Goal: Task Accomplishment & Management: Manage account settings

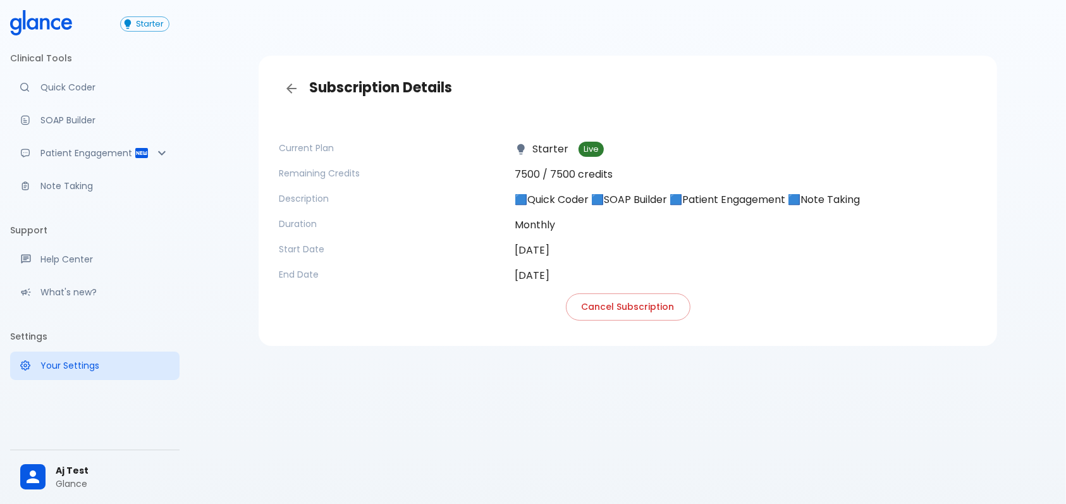
click at [88, 475] on span "Aj Test" at bounding box center [113, 470] width 114 height 13
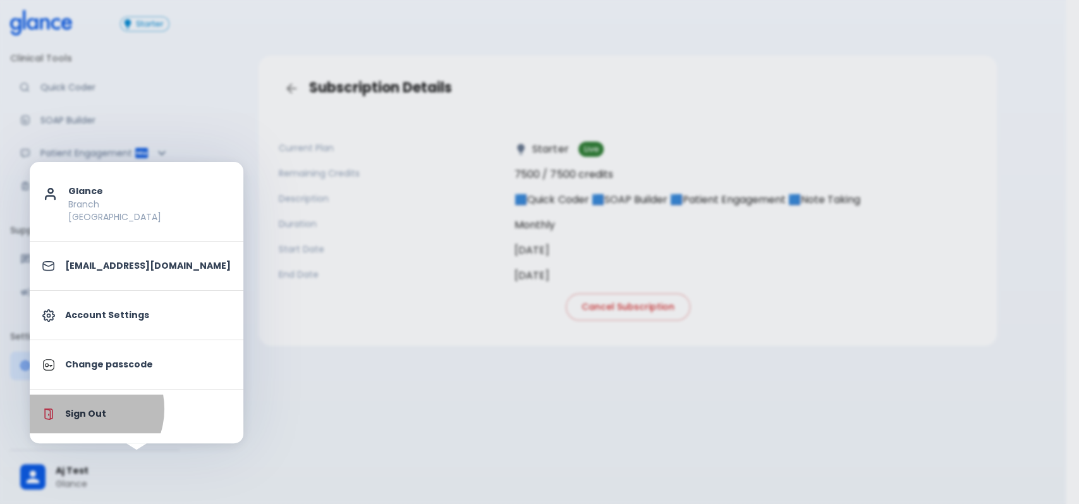
click at [85, 408] on p "Sign Out" at bounding box center [148, 413] width 166 height 13
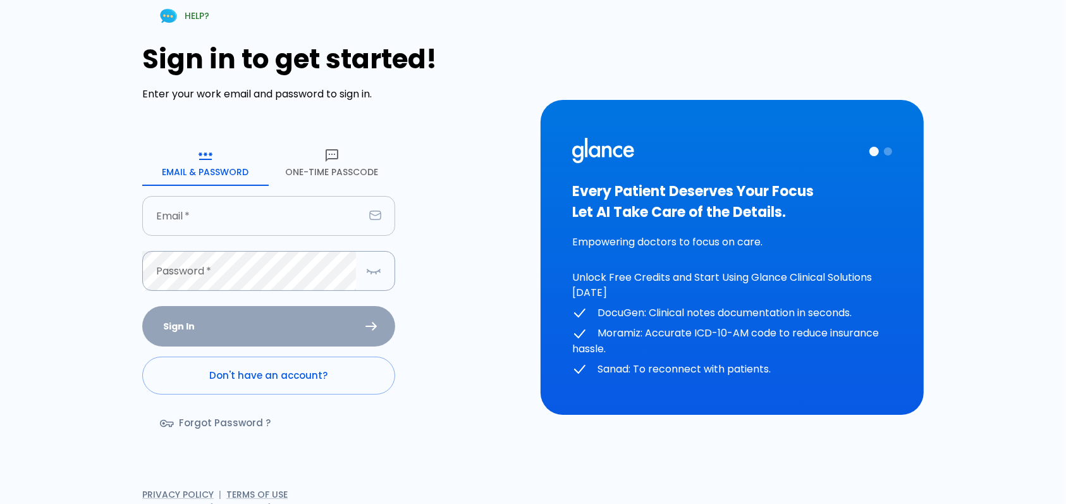
click at [296, 218] on input "text" at bounding box center [253, 216] width 222 height 40
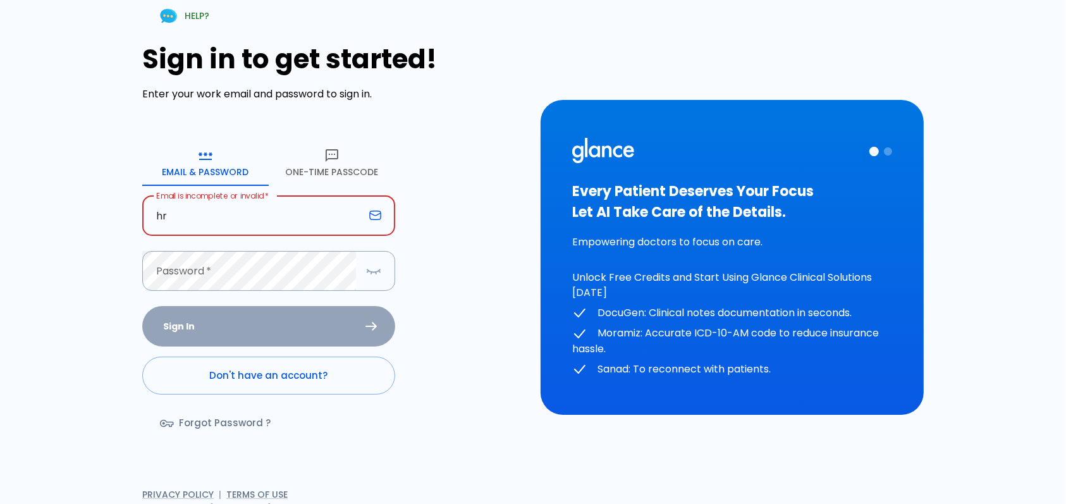
type input "[EMAIL_ADDRESS][DOMAIN_NAME]"
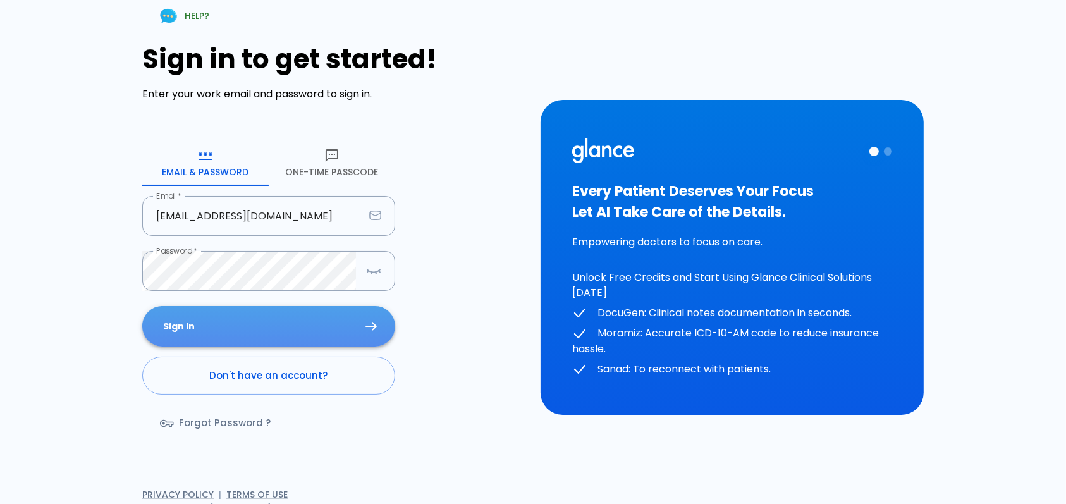
click at [305, 312] on button "Sign In" at bounding box center [268, 326] width 253 height 41
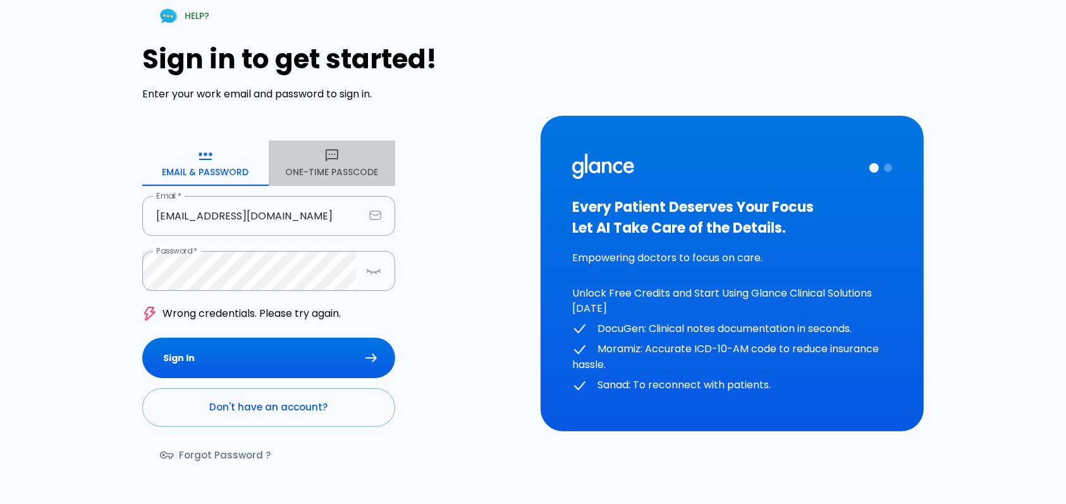
click at [330, 162] on icon "button" at bounding box center [331, 155] width 15 height 15
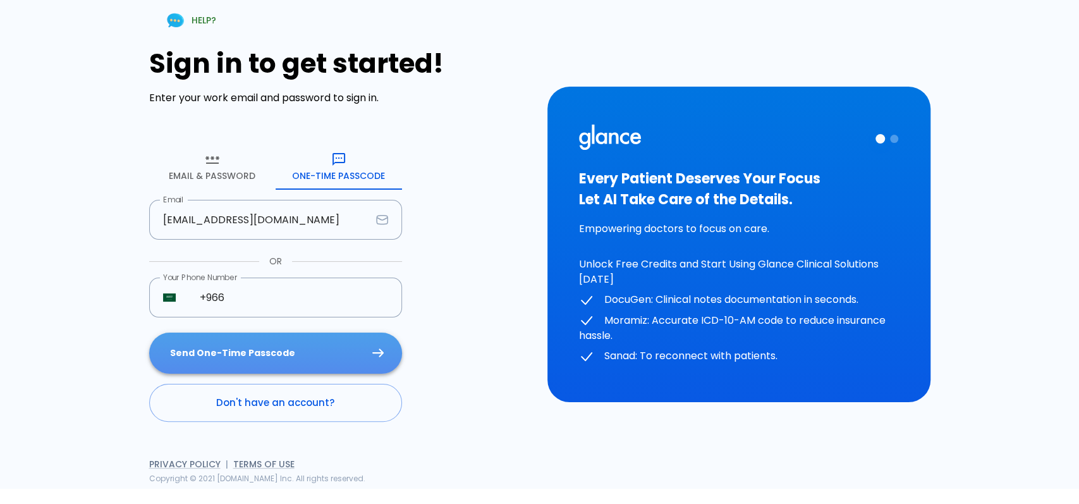
click at [284, 351] on button "Send One-Time Passcode" at bounding box center [275, 352] width 253 height 41
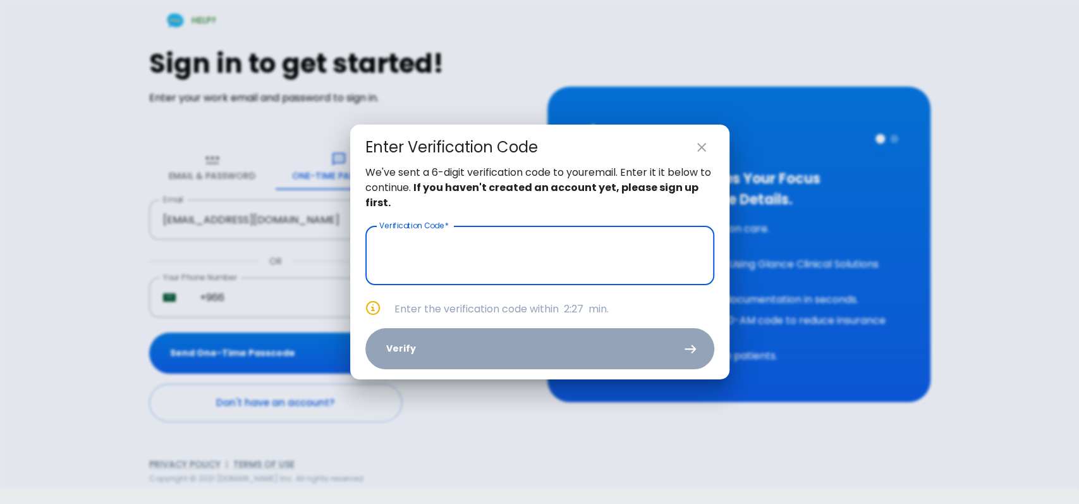
paste input "text"
click at [537, 261] on input "text" at bounding box center [539, 255] width 349 height 59
paste input "text"
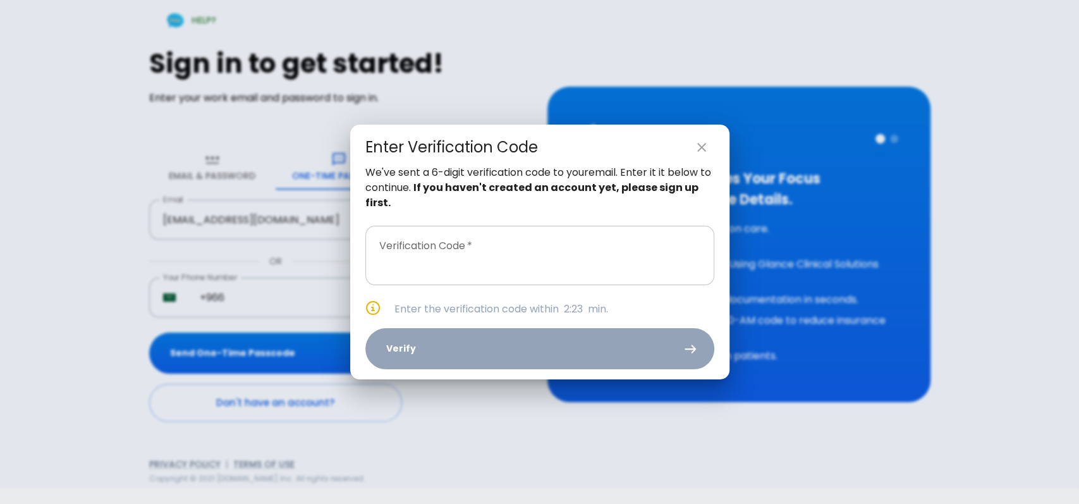
click at [497, 245] on input "text" at bounding box center [539, 255] width 349 height 59
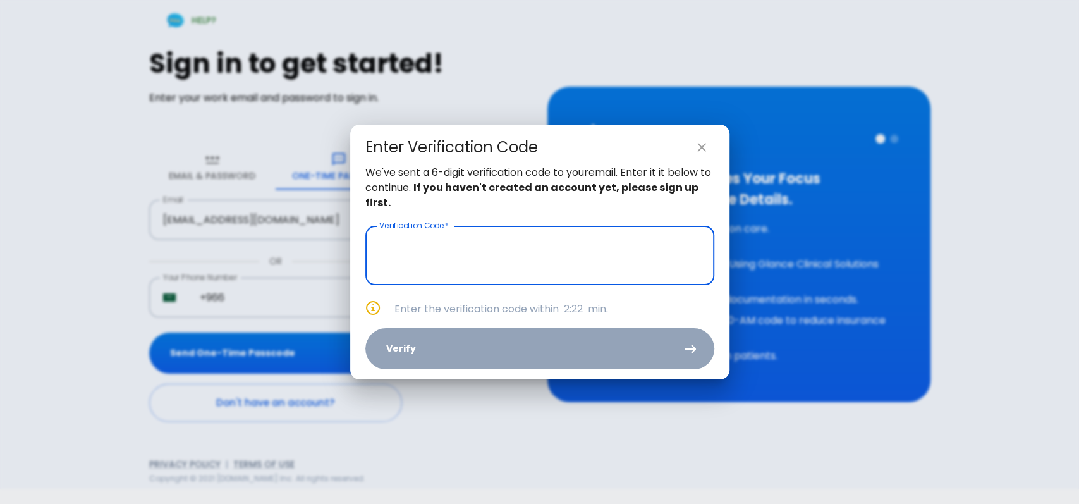
click at [513, 255] on input "text" at bounding box center [539, 255] width 349 height 59
paste input "text"
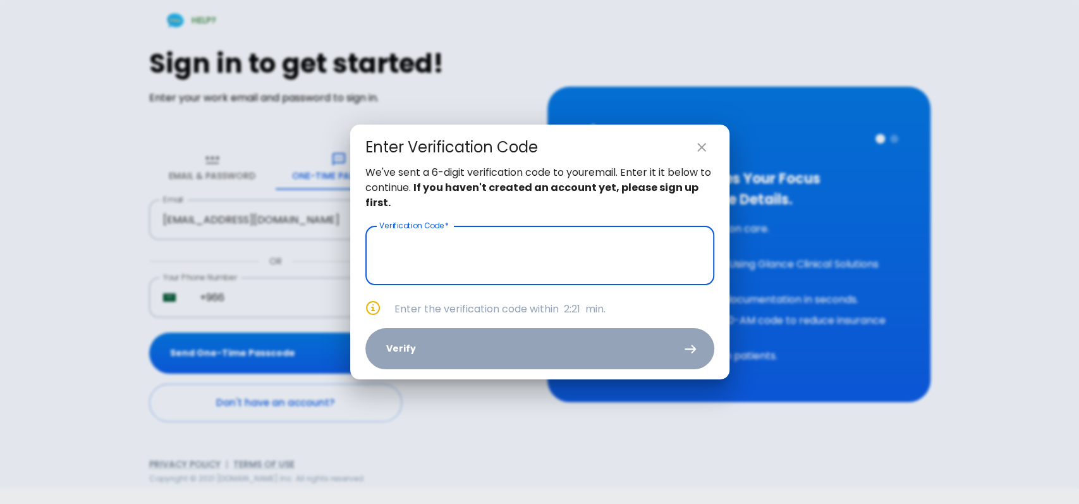
paste input "text"
click at [521, 248] on input "text" at bounding box center [539, 255] width 349 height 59
paste input "text"
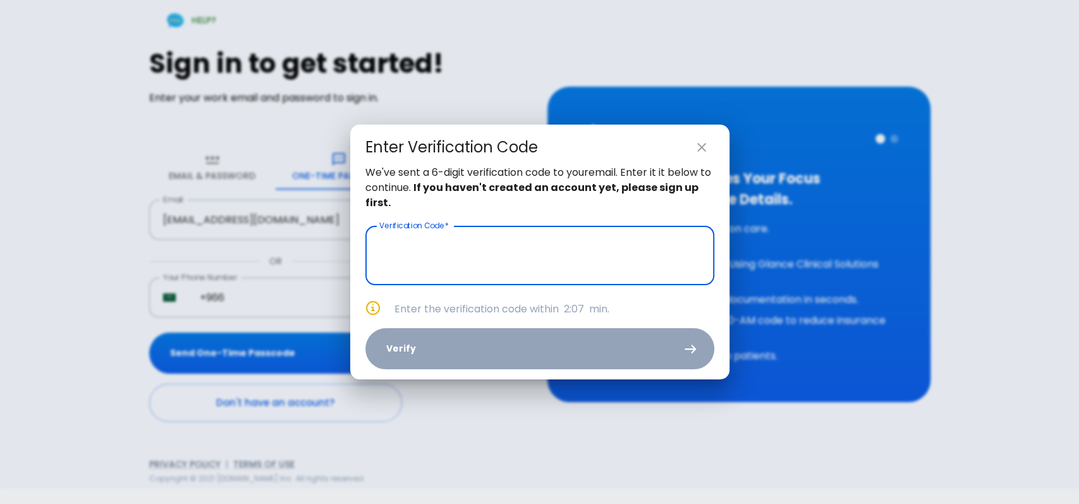
paste input "text"
click at [502, 274] on input "text" at bounding box center [539, 255] width 349 height 59
click at [504, 273] on input "text" at bounding box center [539, 255] width 349 height 59
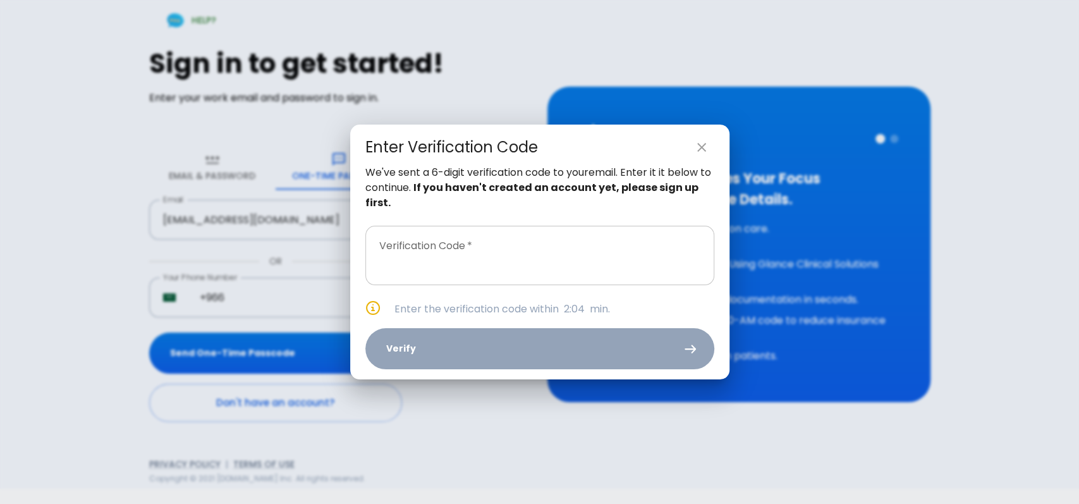
click at [527, 250] on input "text" at bounding box center [539, 255] width 349 height 59
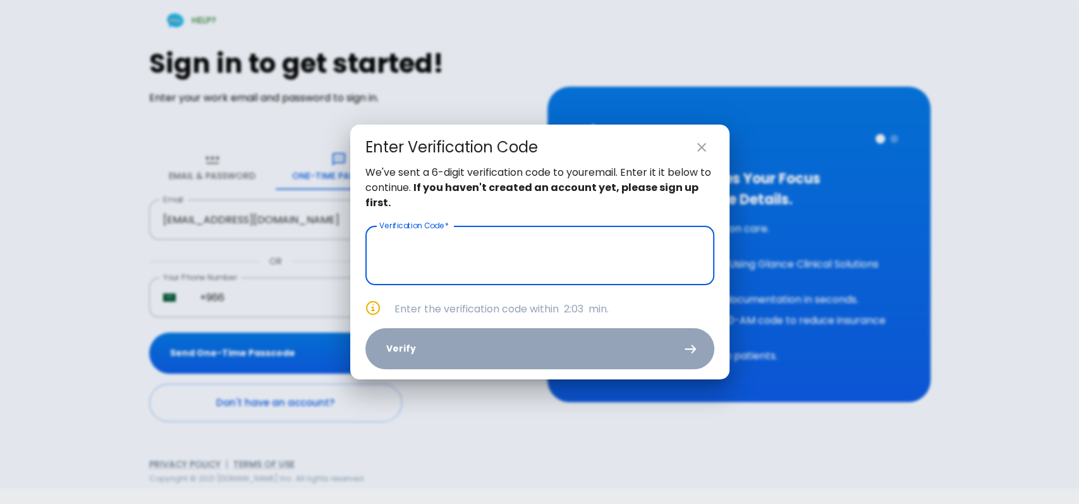
paste input "text"
click at [571, 265] on input "text" at bounding box center [539, 255] width 349 height 59
click at [567, 262] on input "text" at bounding box center [539, 255] width 349 height 59
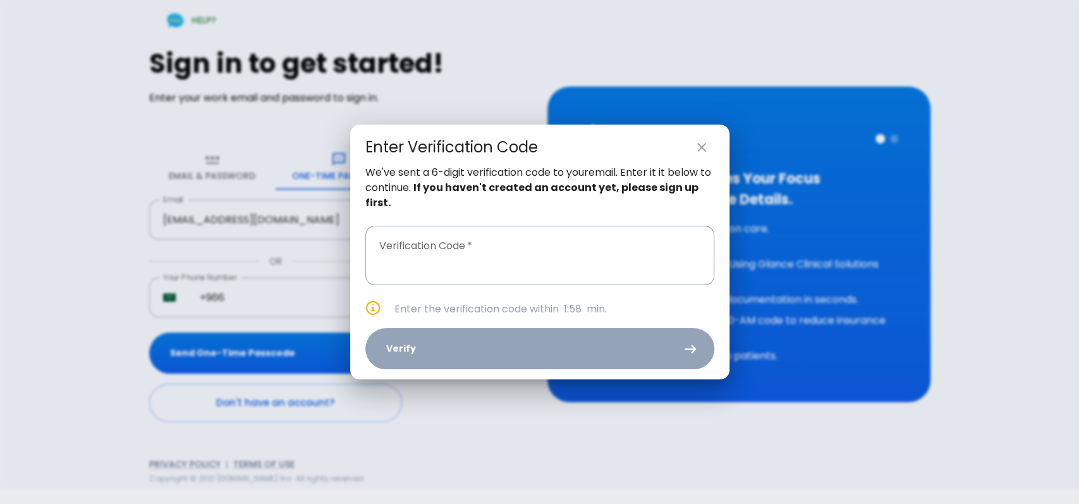
click at [89, 260] on div "Enter Verification Code We've sent a 6-digit verification code to your email . …" at bounding box center [539, 252] width 1079 height 504
type input "_ _ _ _ _ _"
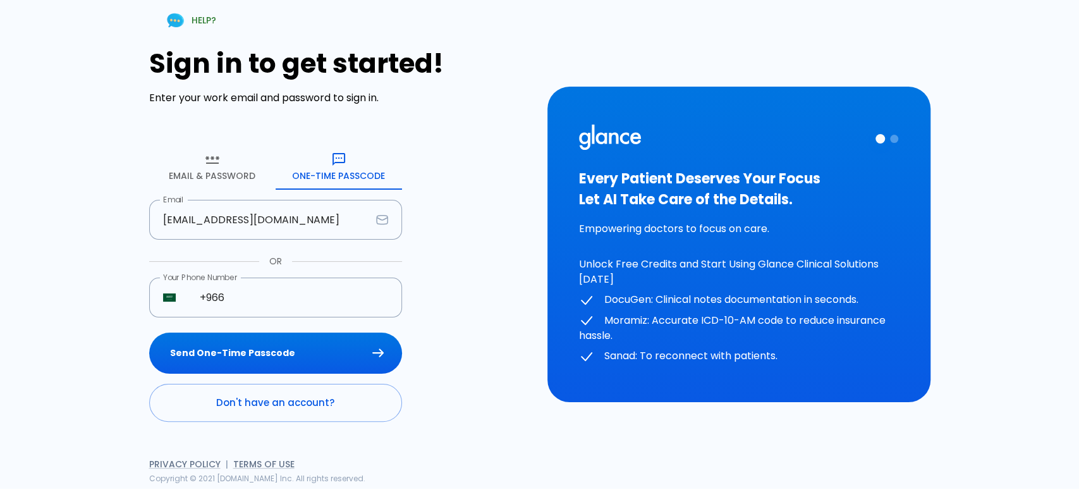
drag, startPoint x: 351, startPoint y: 349, endPoint x: 433, endPoint y: 241, distance: 135.4
click at [394, 281] on form "Email & Password [SECURITY_DATA] Passcode Email [EMAIL_ADDRESS][DOMAIN_NAME] Em…" at bounding box center [275, 282] width 253 height 277
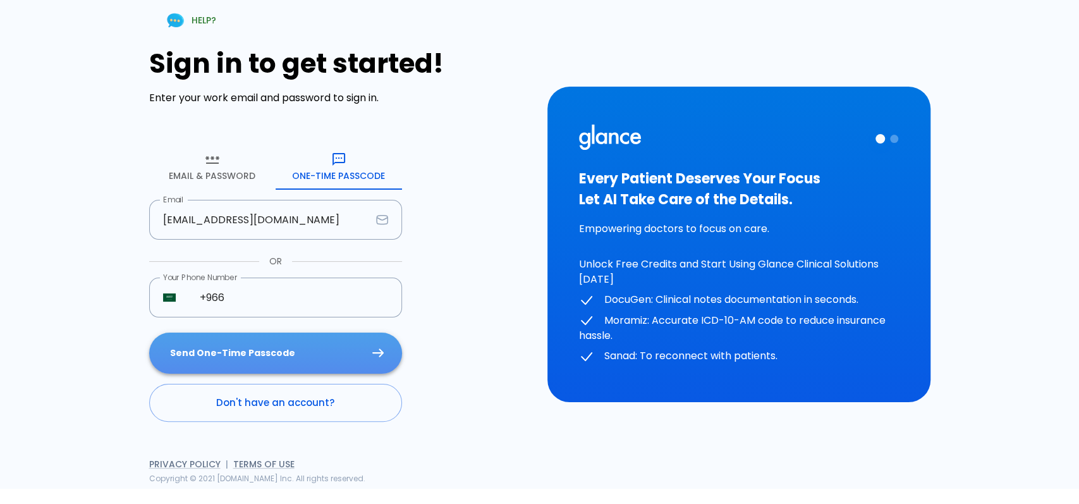
click at [351, 346] on button "Send One-Time Passcode" at bounding box center [275, 352] width 253 height 41
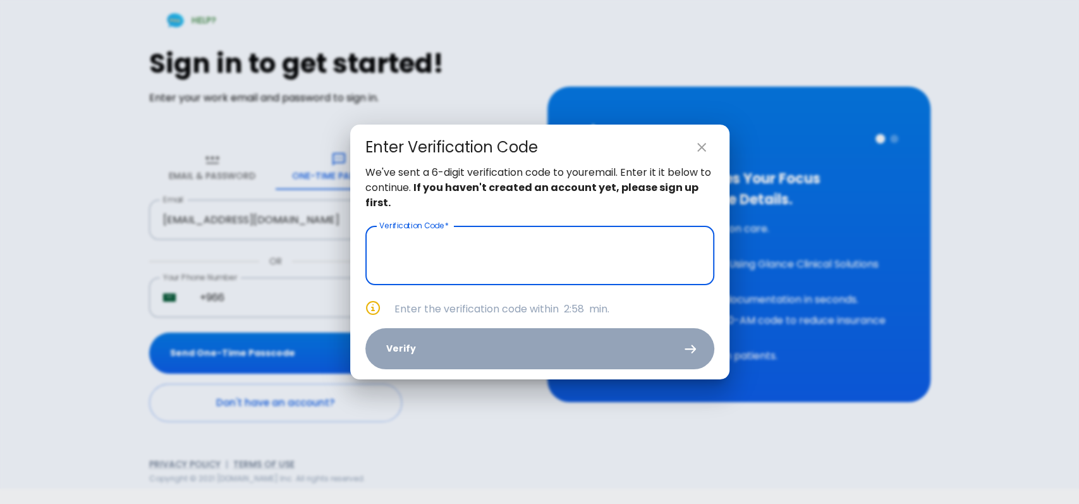
click at [501, 255] on input "text" at bounding box center [539, 255] width 349 height 59
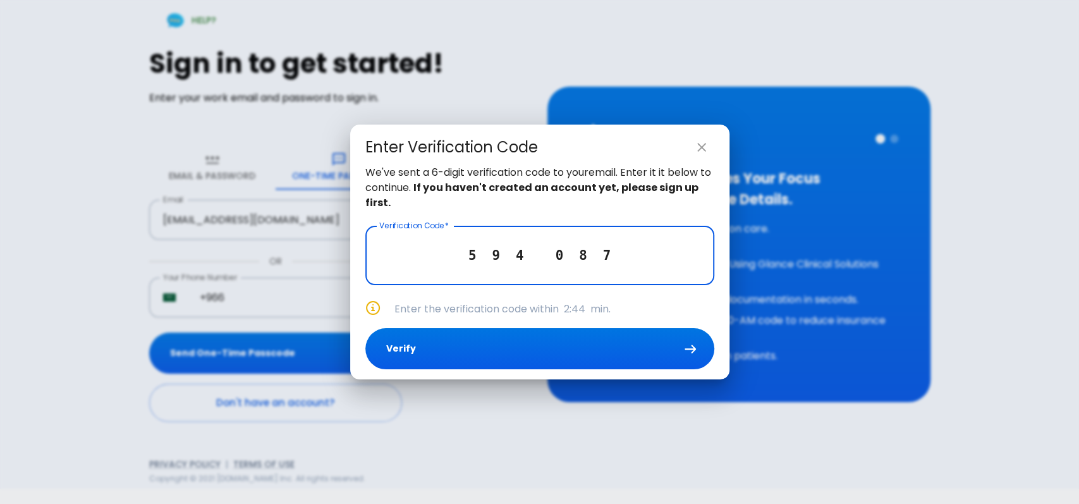
click at [546, 260] on input "5 9 4 0 8 7" at bounding box center [539, 255] width 349 height 59
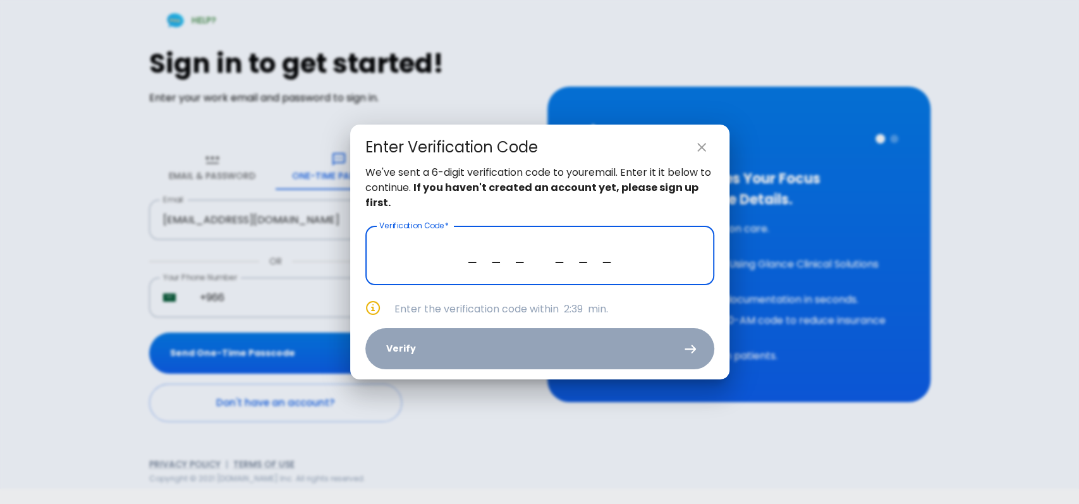
paste input "5 9 4 0 8 7"
paste input "text"
paste input "5 9 4 0 8 7"
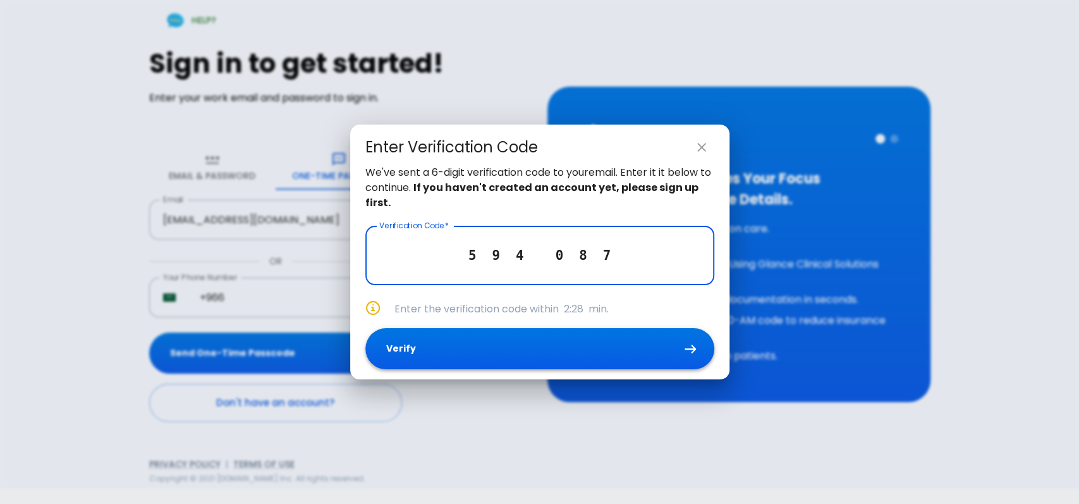
type input "5 9 4 0 8 7"
click at [516, 351] on button "Verify" at bounding box center [539, 348] width 349 height 41
